Goal: Transaction & Acquisition: Purchase product/service

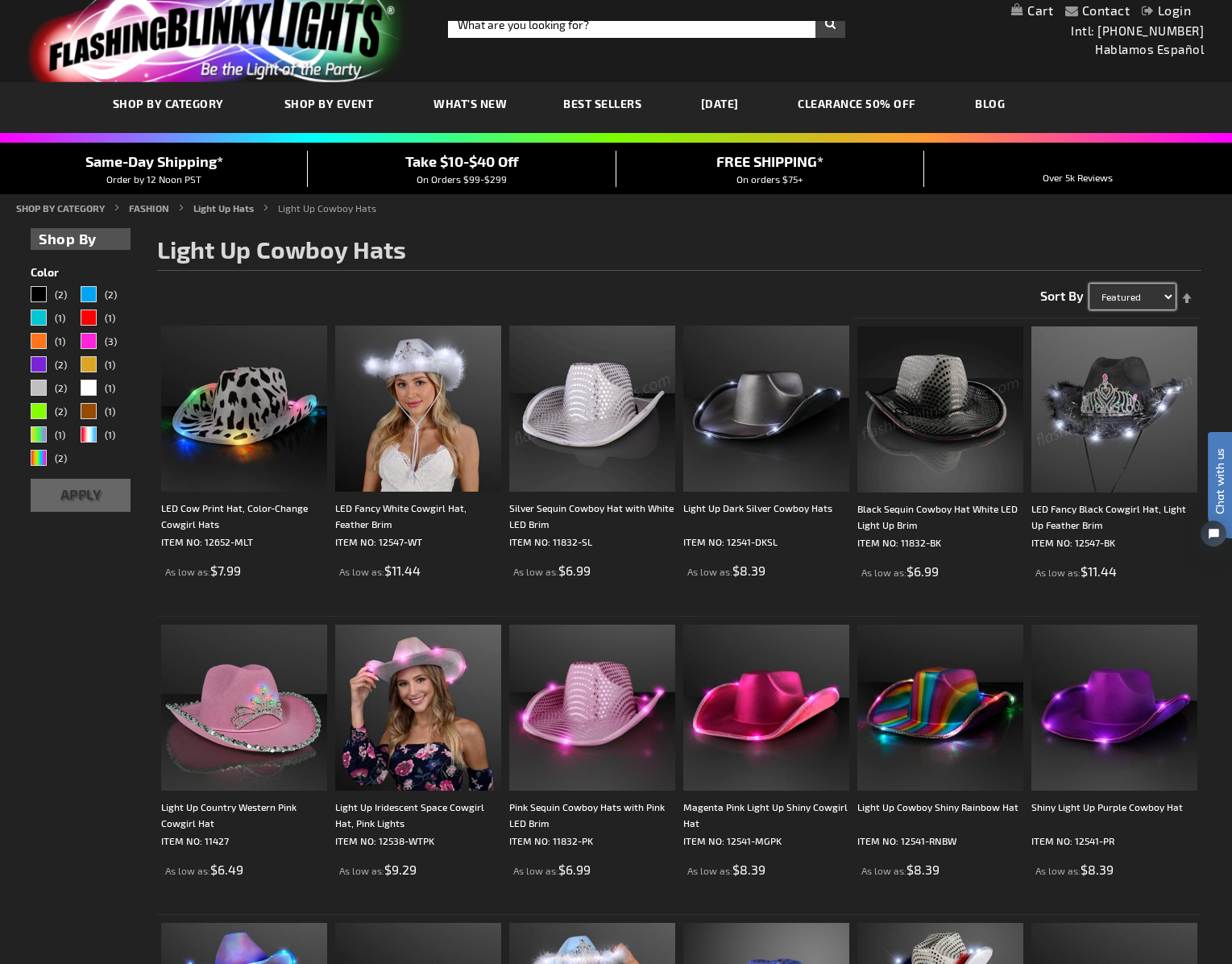
click at [1166, 298] on select "Featured Name Price Best Sellers" at bounding box center [1132, 296] width 86 height 25
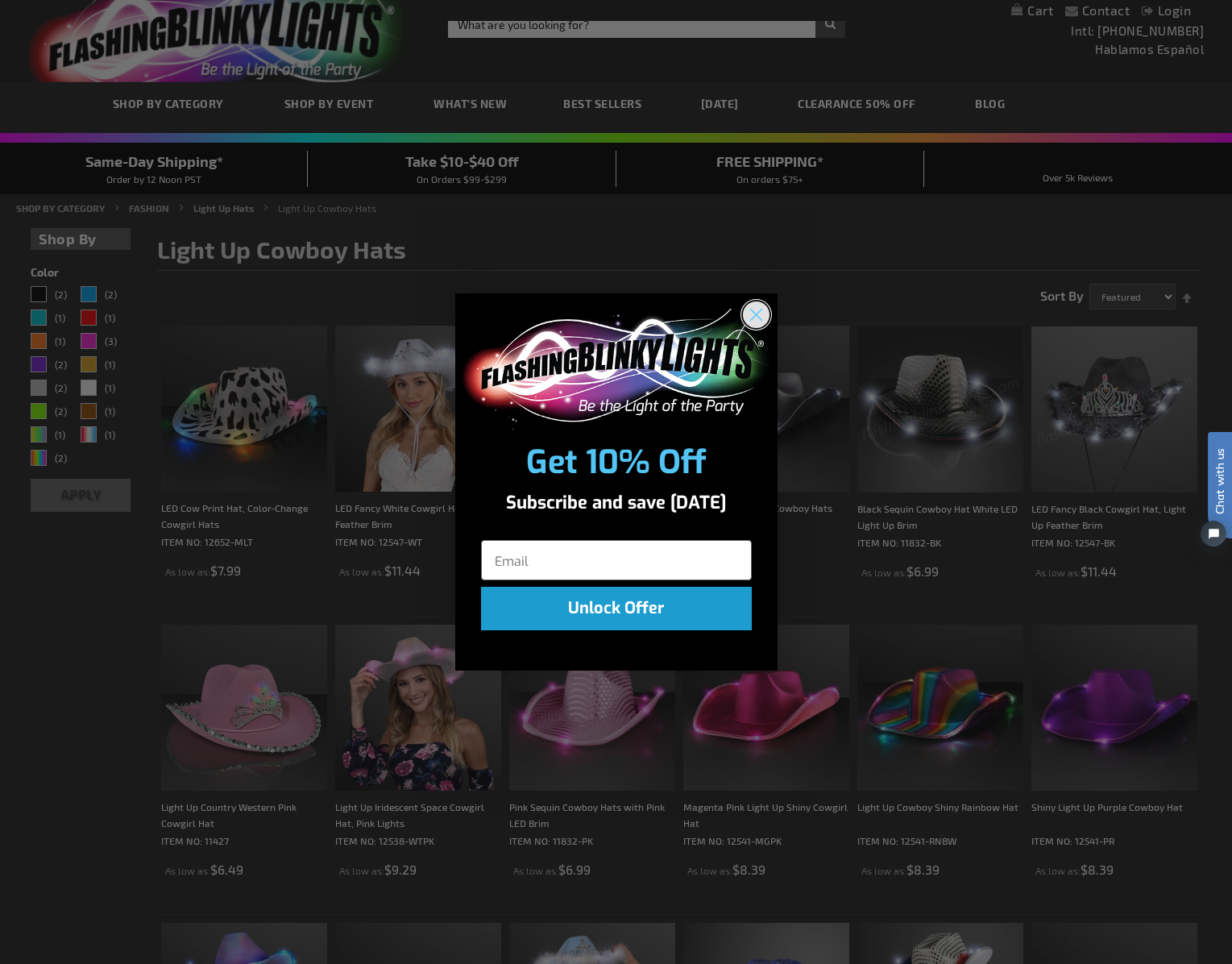
click at [751, 314] on circle "Close dialog" at bounding box center [755, 313] width 26 height 26
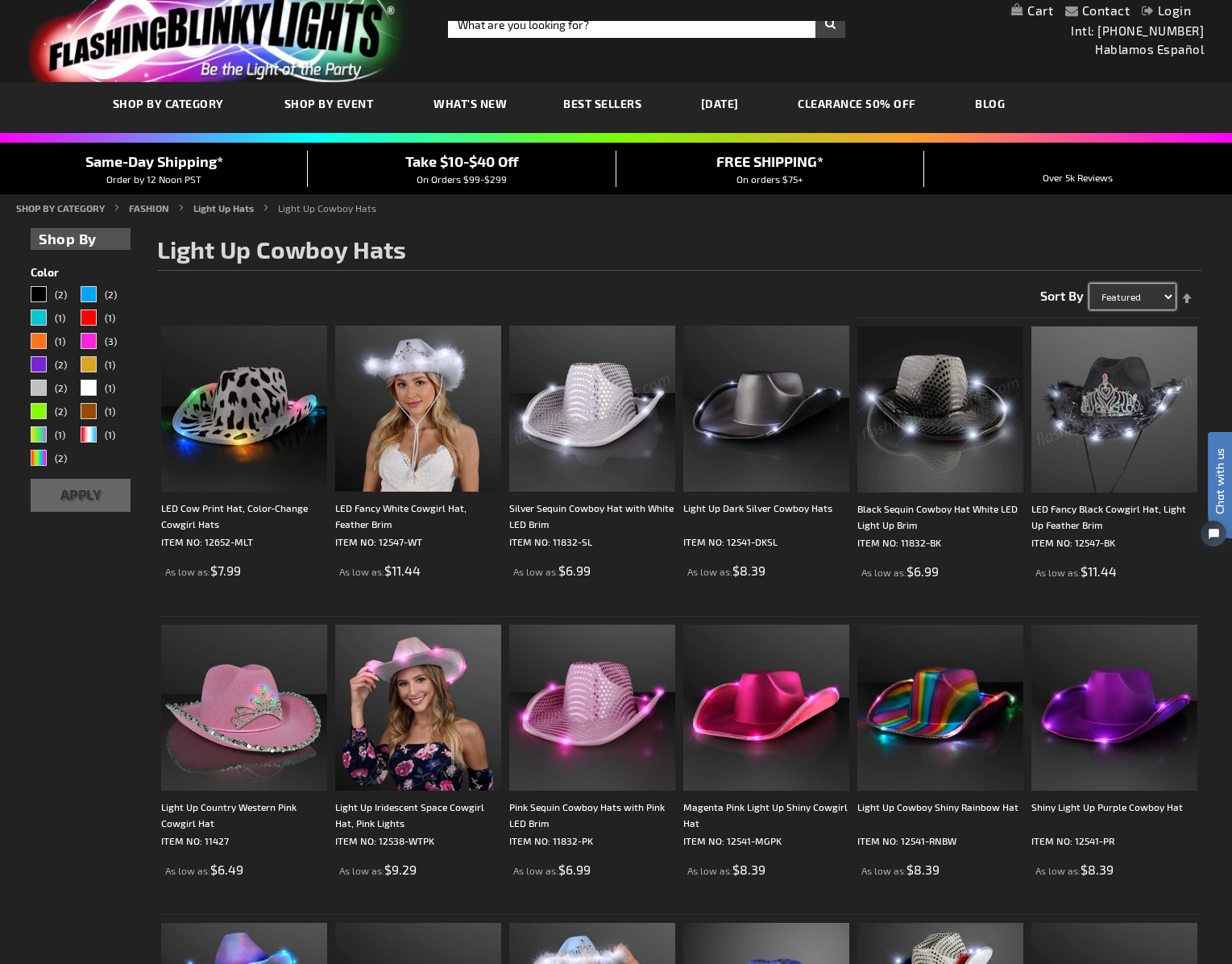
click at [1133, 298] on select "Featured Name Price Best Sellers" at bounding box center [1132, 296] width 86 height 25
select select "price"
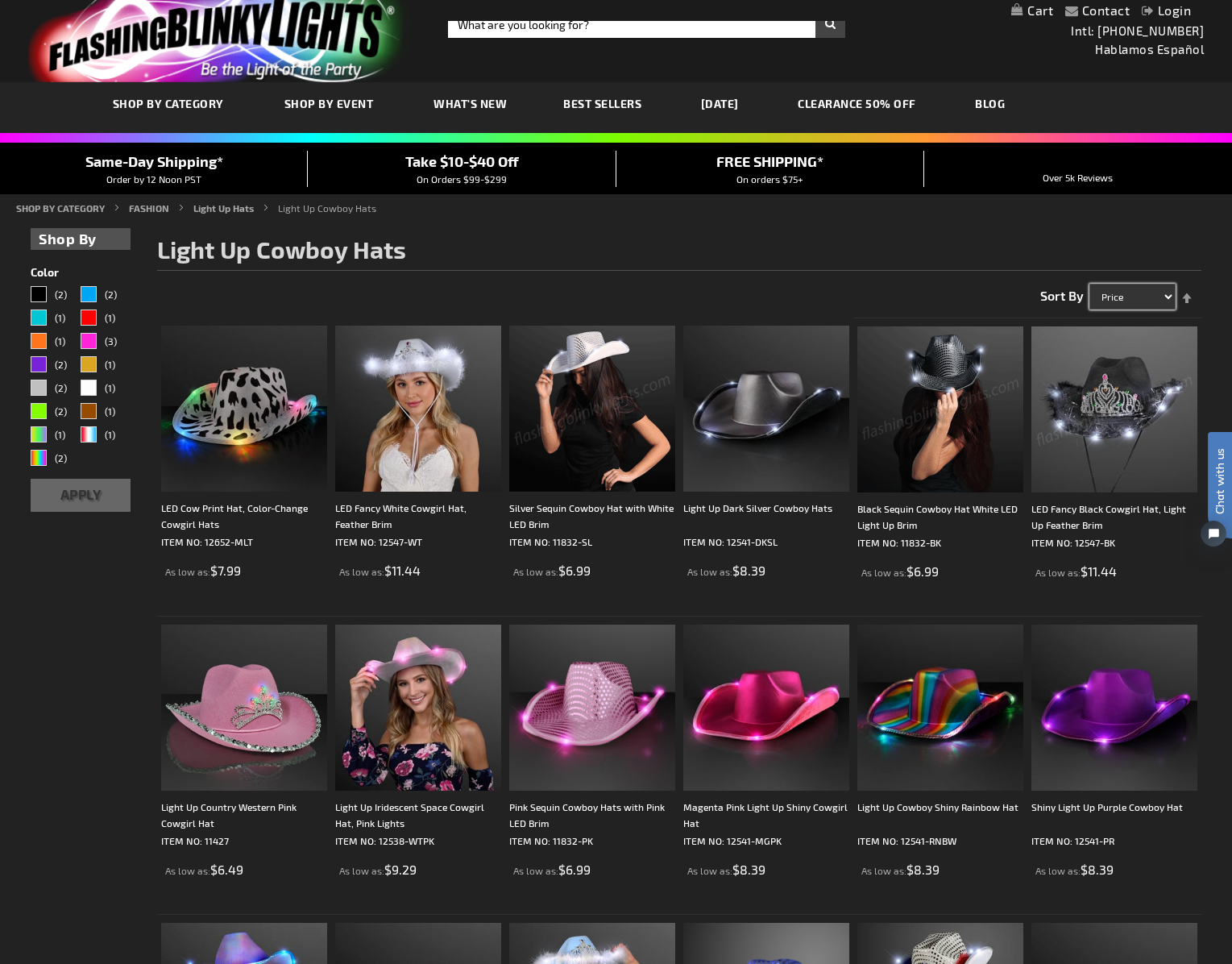
click at [1089, 284] on select "Featured Name Price Best Sellers" at bounding box center [1132, 296] width 86 height 25
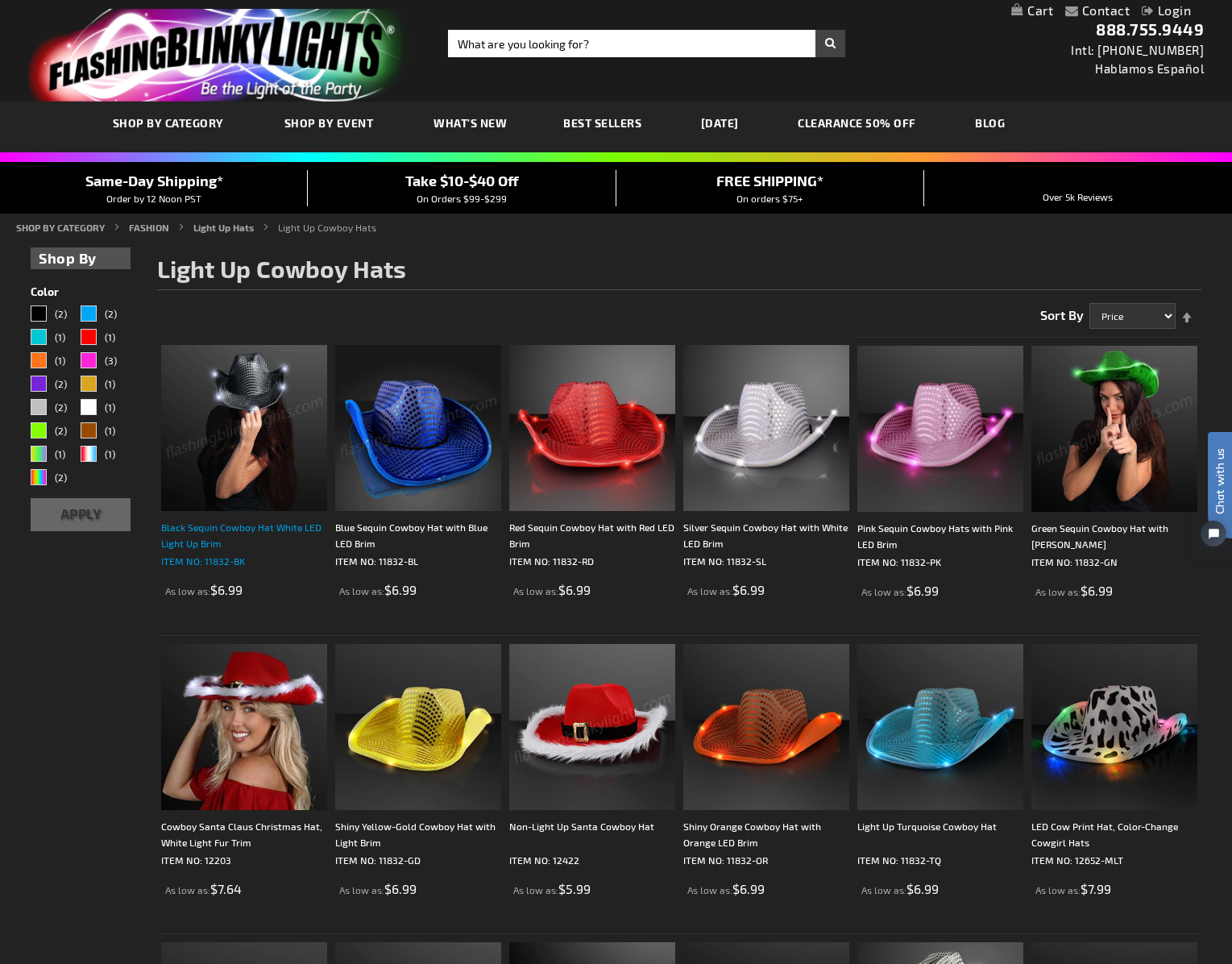
click at [229, 525] on div "Black Sequin Cowboy Hat White LED Light Up Brim" at bounding box center [244, 535] width 166 height 32
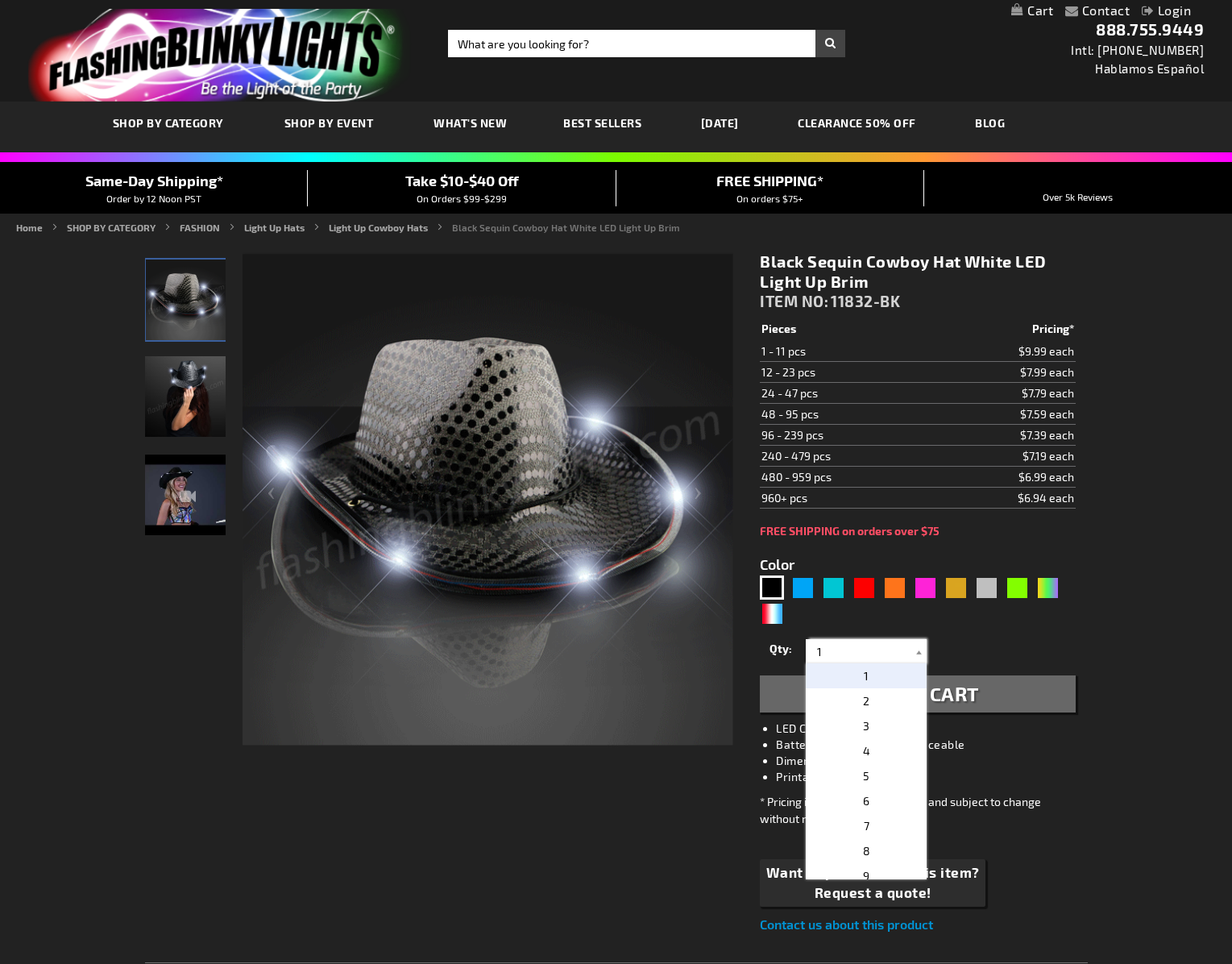
click at [883, 656] on input "1" at bounding box center [868, 651] width 116 height 24
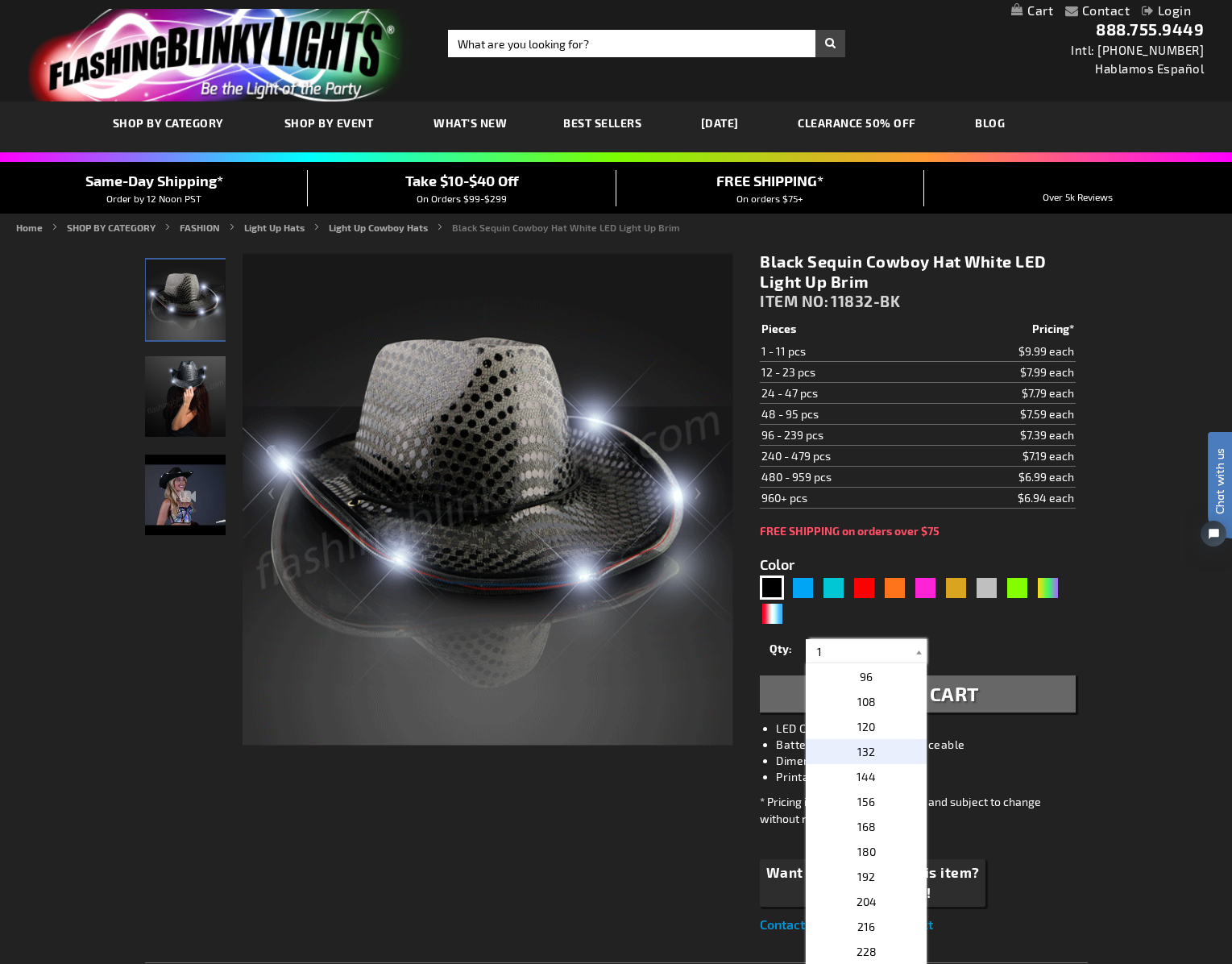
scroll to position [451, 0]
click at [865, 724] on span "120" at bounding box center [866, 724] width 18 height 14
type input "120"
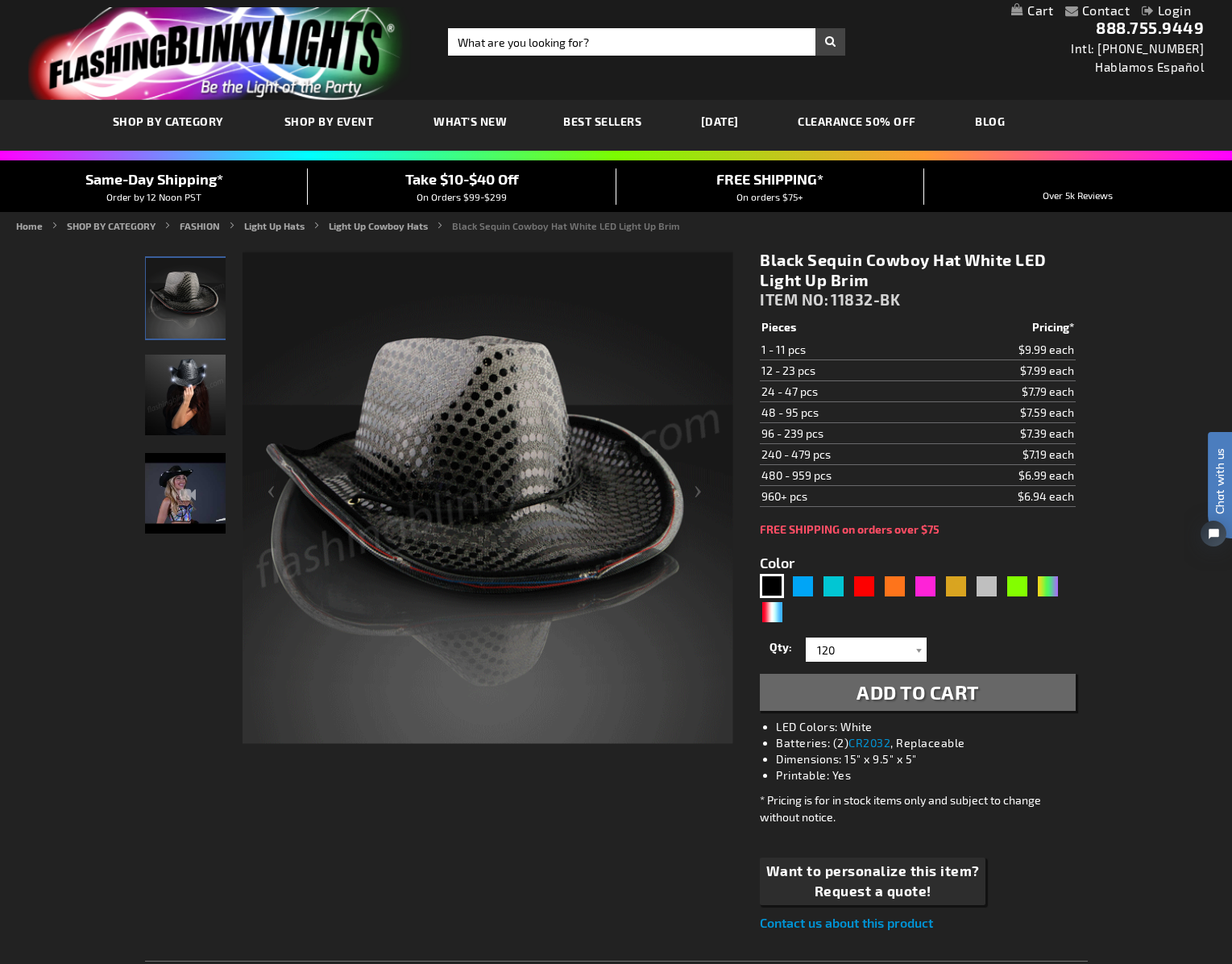
click at [913, 694] on span "Add to Cart" at bounding box center [917, 692] width 122 height 23
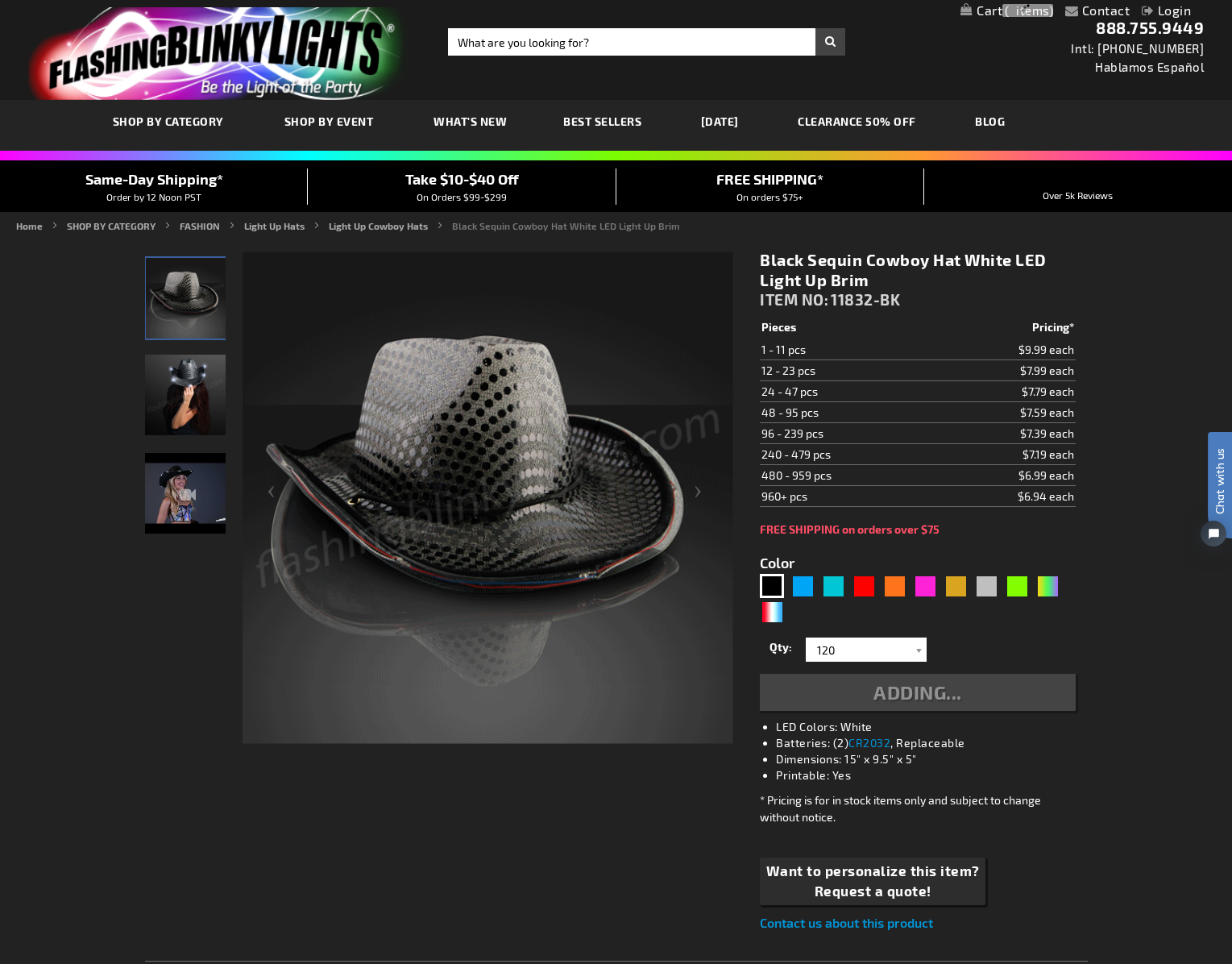
scroll to position [0, 0]
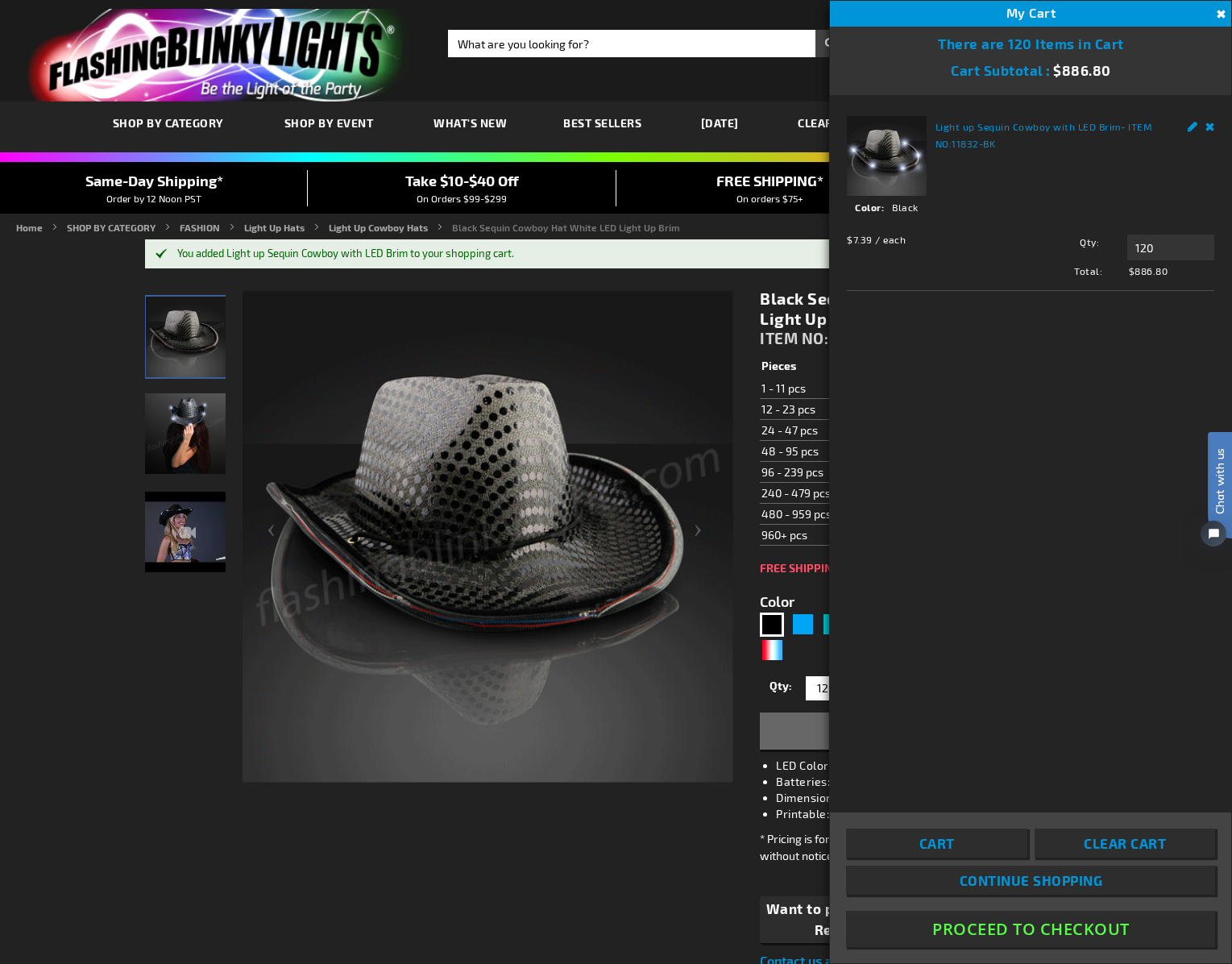
click at [162, 771] on div at bounding box center [185, 536] width 80 height 493
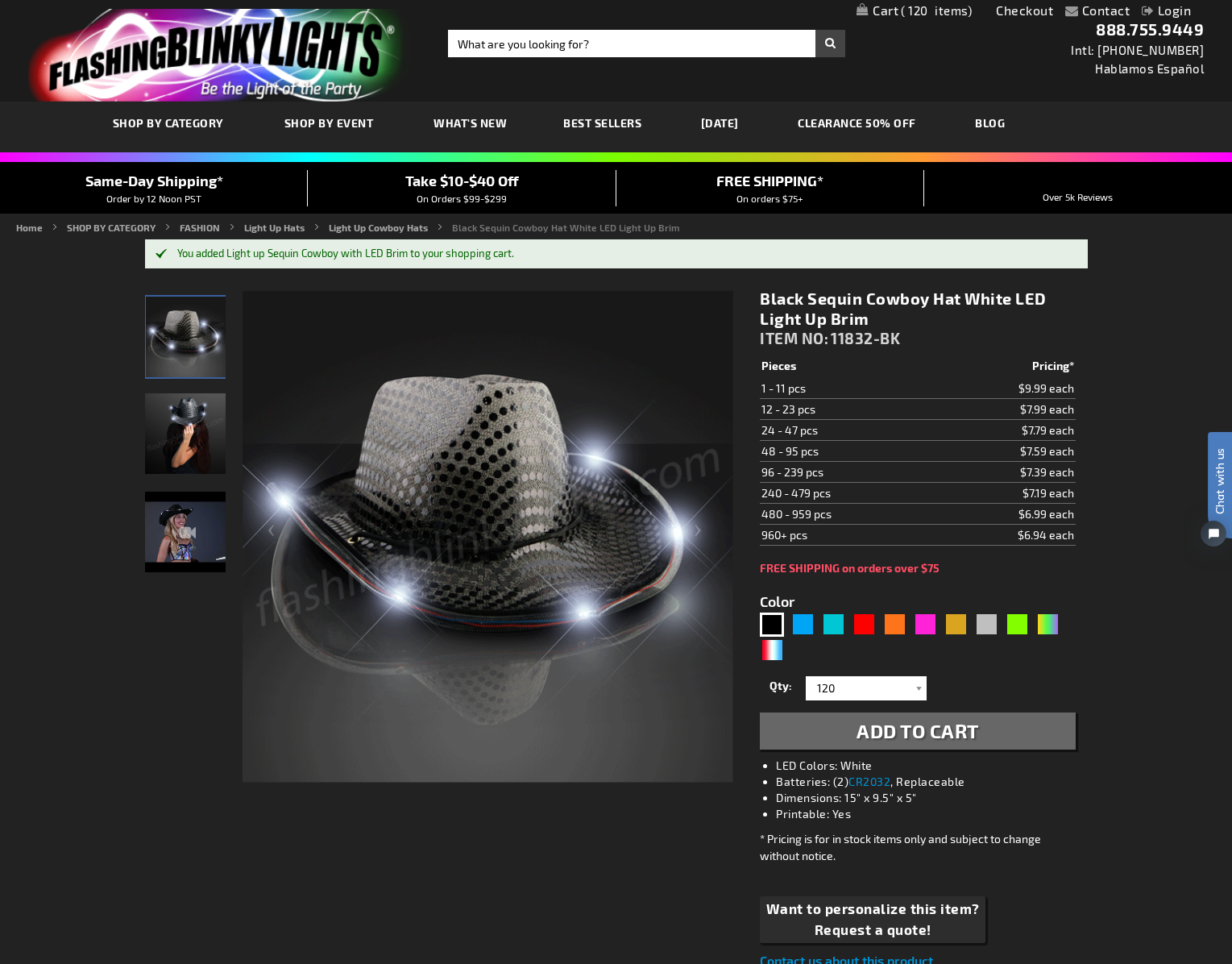
click at [194, 434] on img "Female wearing Black Sequin Cowboy Hat Blue LED Light Up Brim" at bounding box center [185, 433] width 80 height 80
